Goal: Information Seeking & Learning: Check status

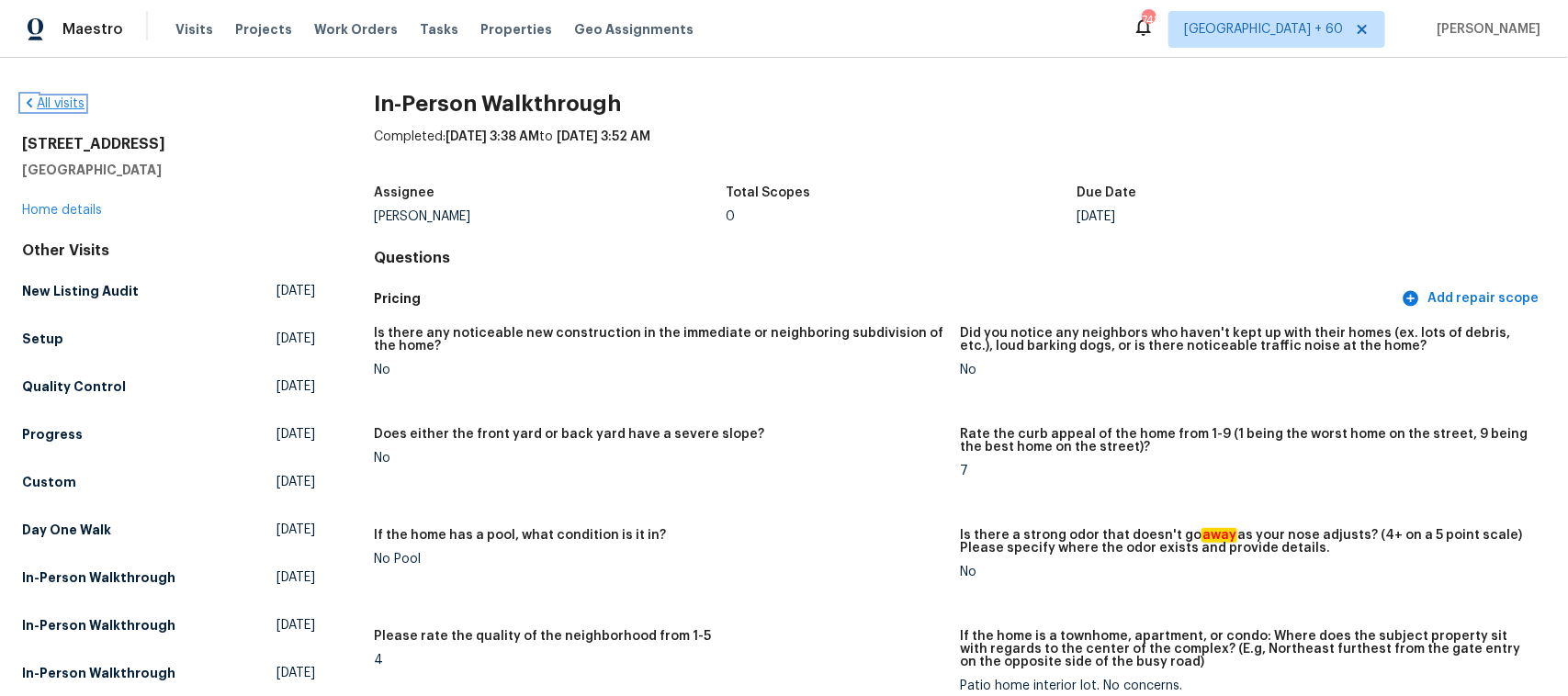
click at [52, 102] on link "All visits" at bounding box center [53, 103] width 63 height 13
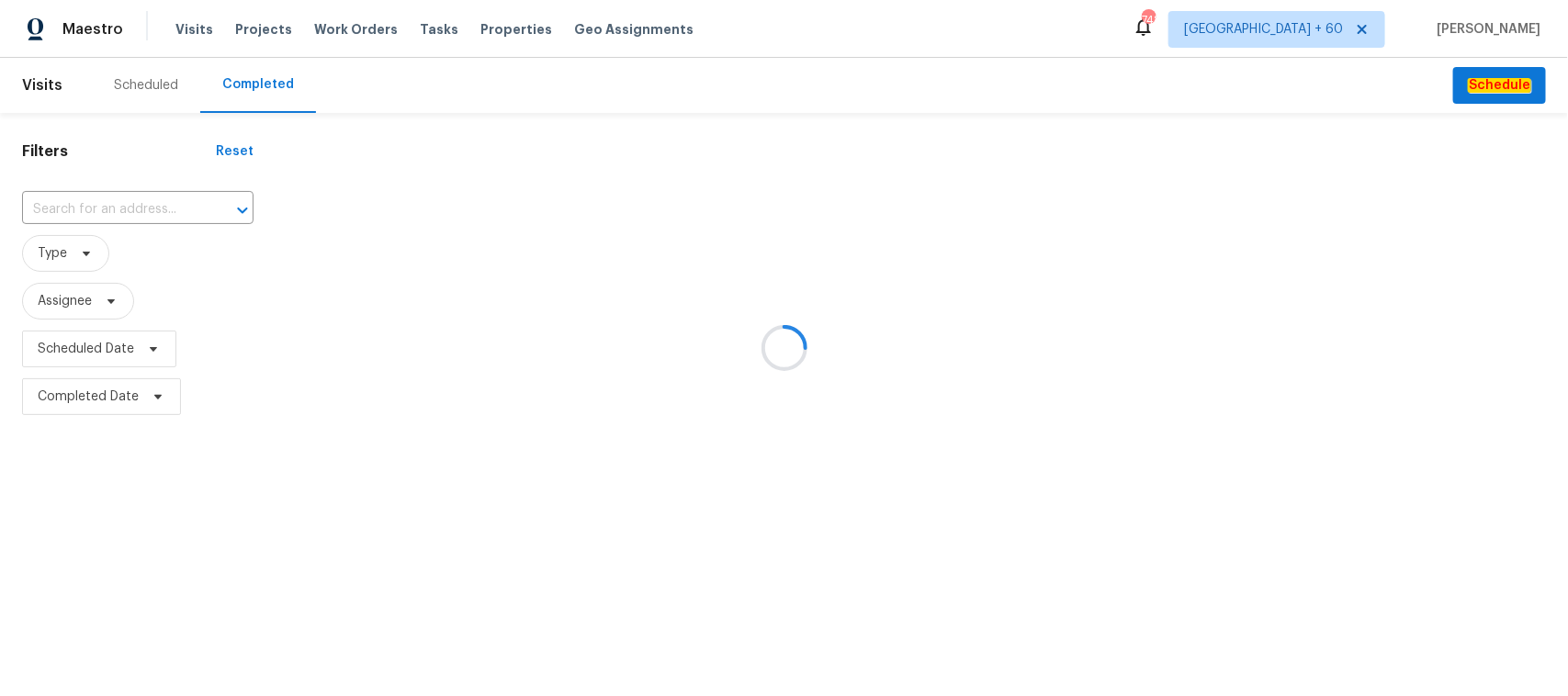
click at [166, 210] on div at bounding box center [784, 348] width 1568 height 696
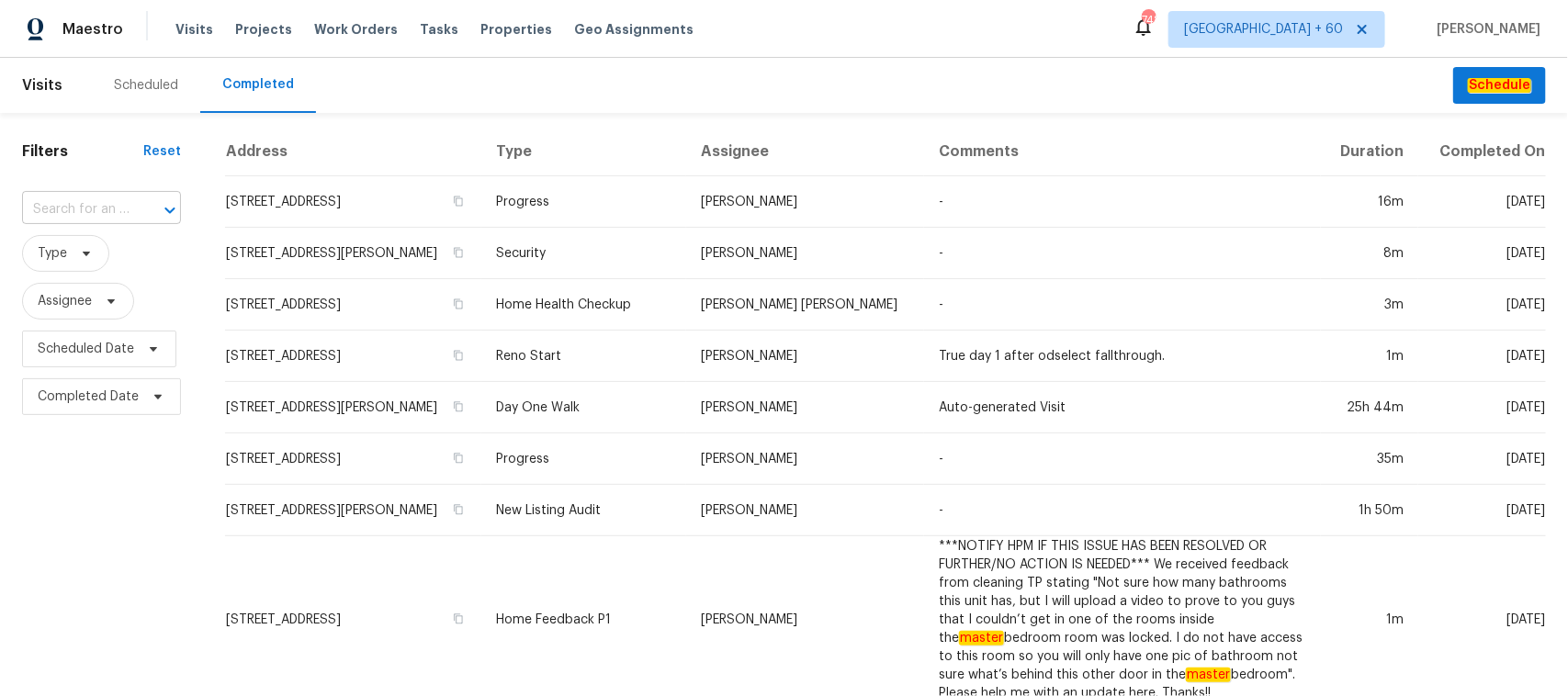
click at [138, 212] on div at bounding box center [157, 211] width 48 height 26
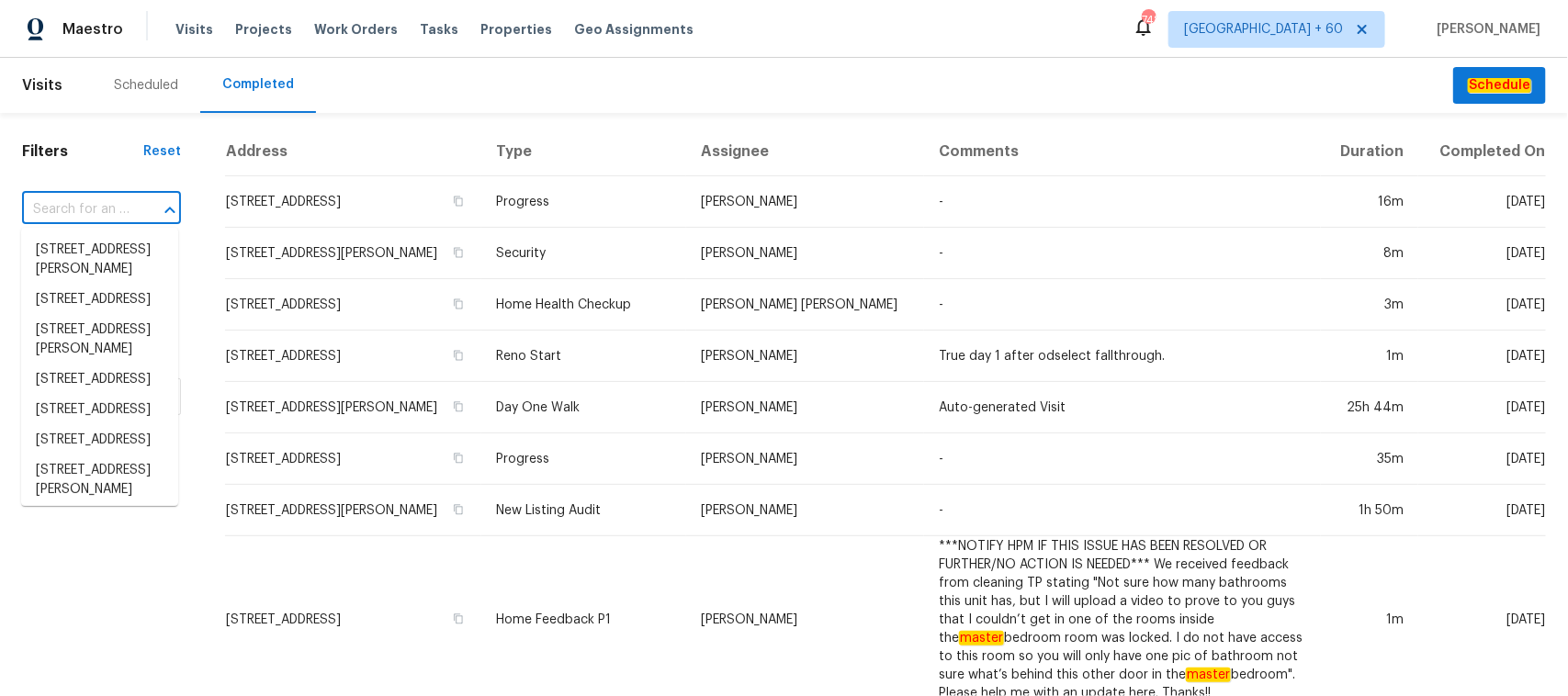
paste input "[STREET_ADDRESS]"
type input "[STREET_ADDRESS]"
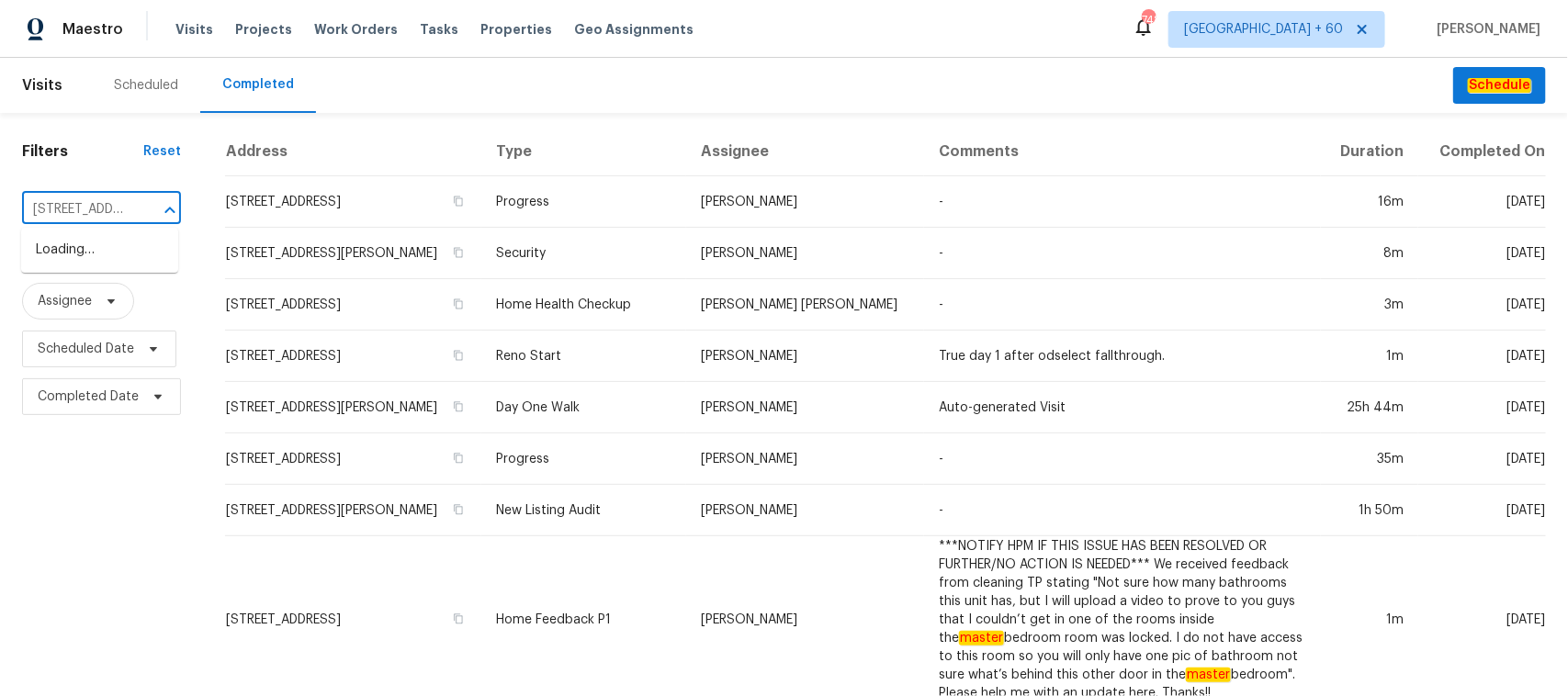
scroll to position [0, 156]
click at [89, 244] on li "[STREET_ADDRESS]" at bounding box center [99, 251] width 157 height 30
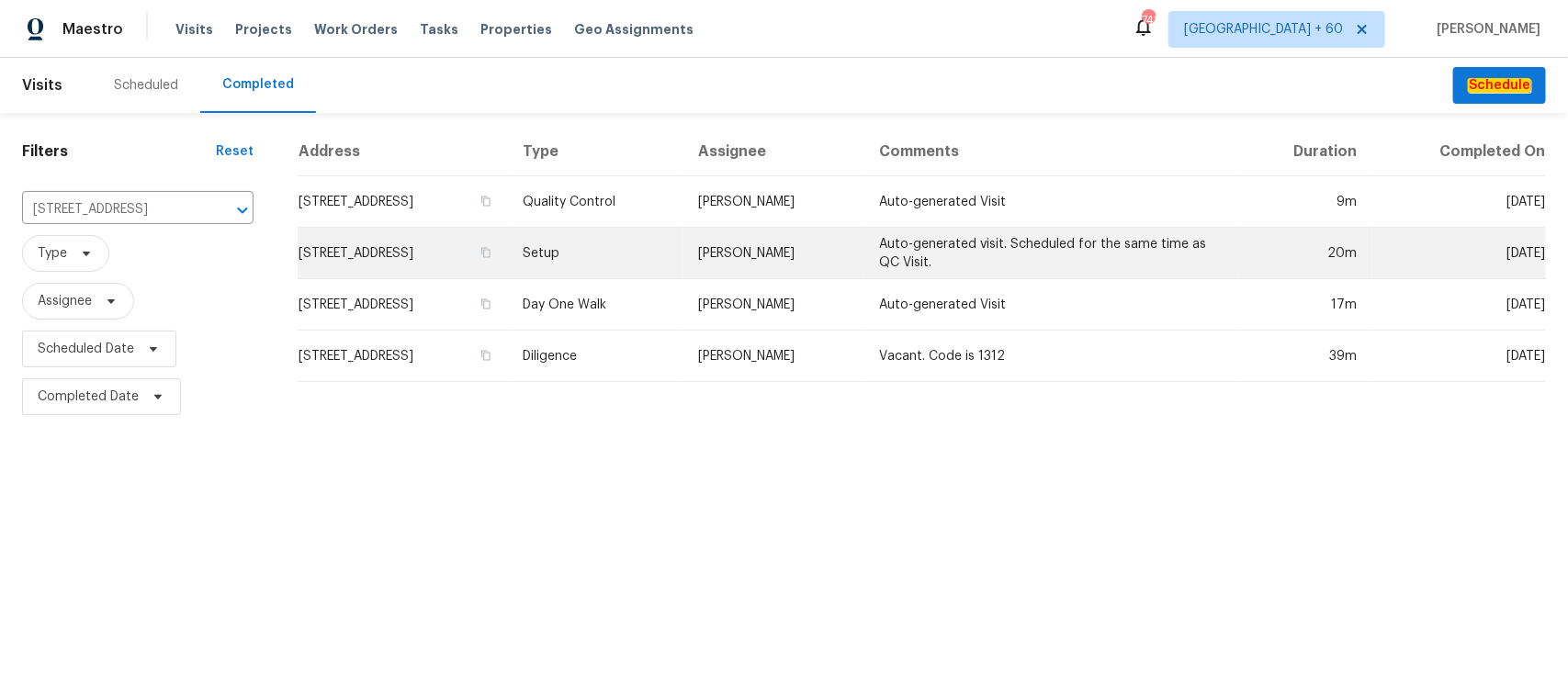
click at [644, 250] on td "Setup" at bounding box center [597, 254] width 175 height 52
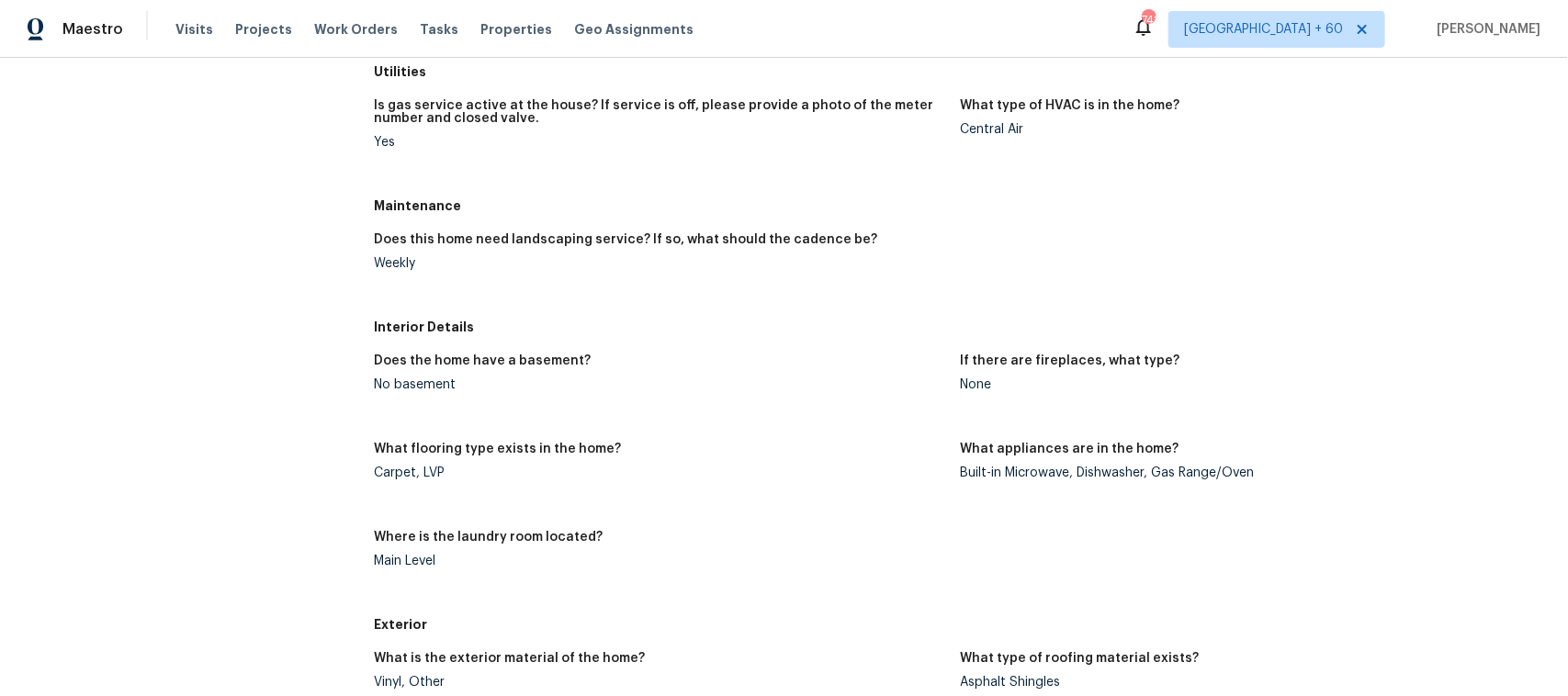
scroll to position [230, 0]
